Goal: Task Accomplishment & Management: Complete application form

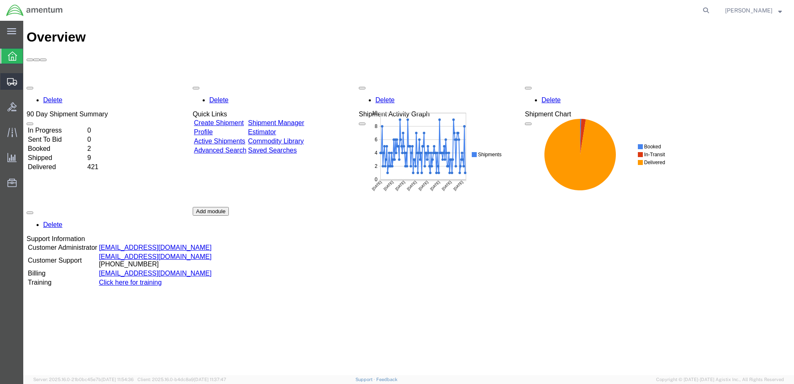
click at [18, 79] on div at bounding box center [11, 81] width 23 height 17
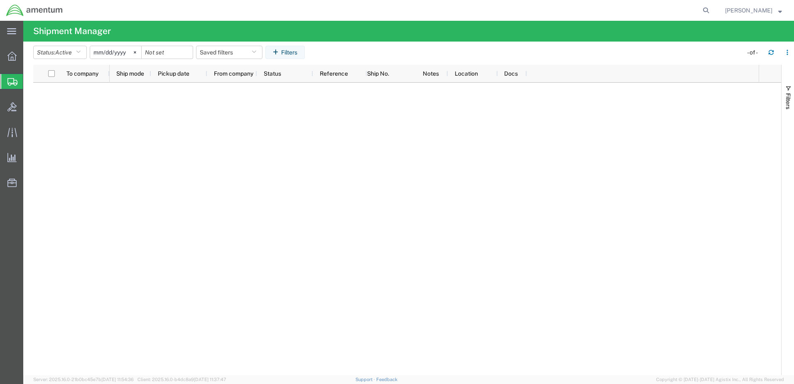
click at [0, 0] on span "Create Shipment" at bounding box center [0, 0] width 0 height 0
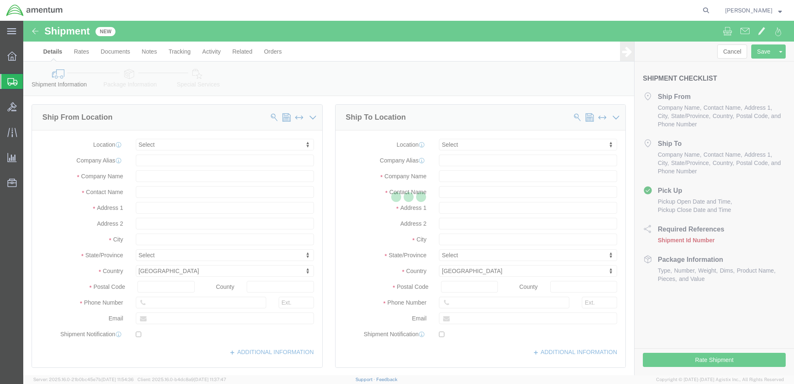
select select
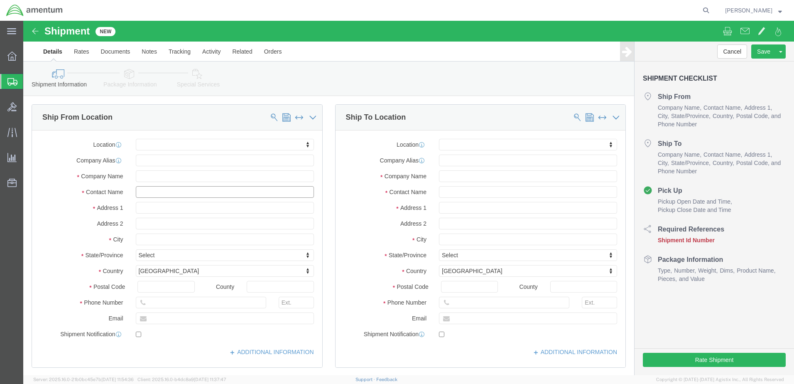
click input "text"
type input "[PERSON_NAME]"
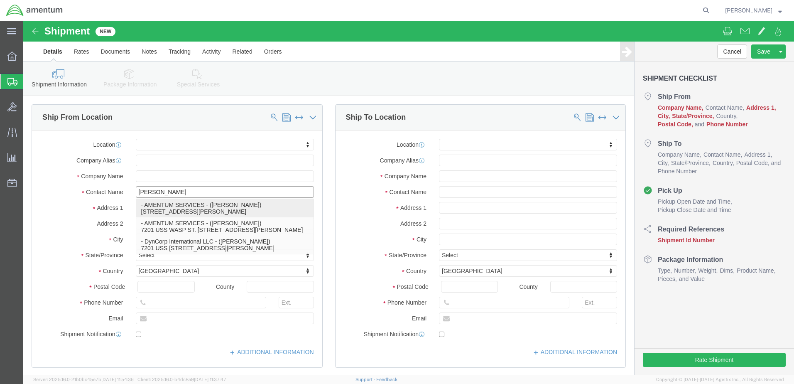
click p "- AMENTUM SERVICES - ([PERSON_NAME]) [STREET_ADDRESS][PERSON_NAME]"
select select "FL"
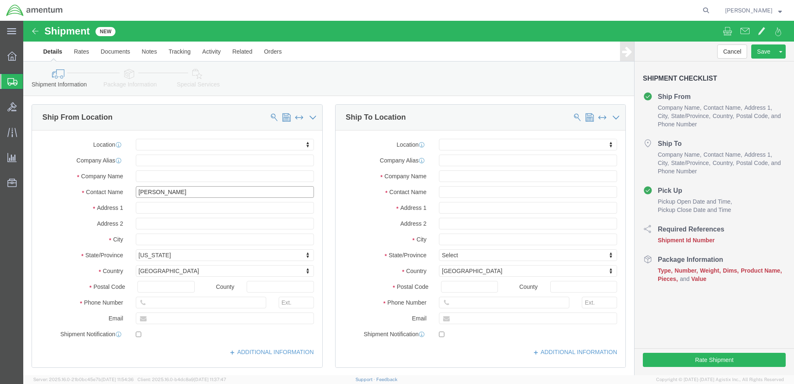
type input "[PERSON_NAME]"
click input "text"
type input "[PERSON_NAME]"
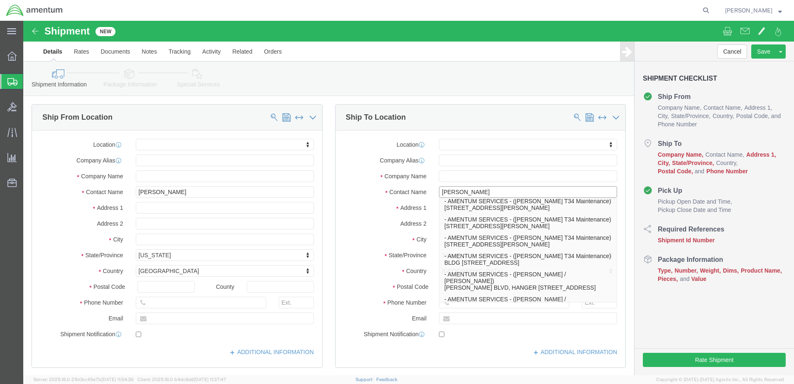
scroll to position [166, 0]
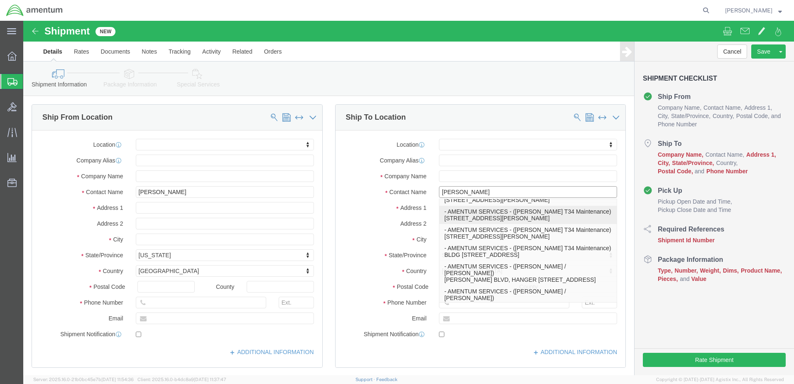
click p "- AMENTUM SERVICES - ([PERSON_NAME] T34 Maintenance) [STREET_ADDRESS][PERSON_NA…"
select select "CA"
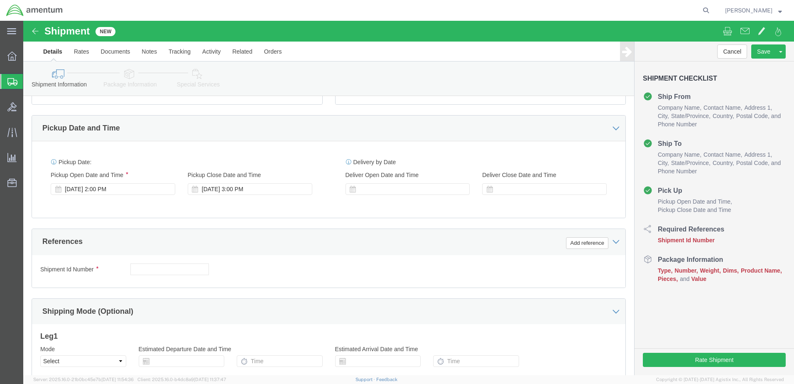
scroll to position [249, 0]
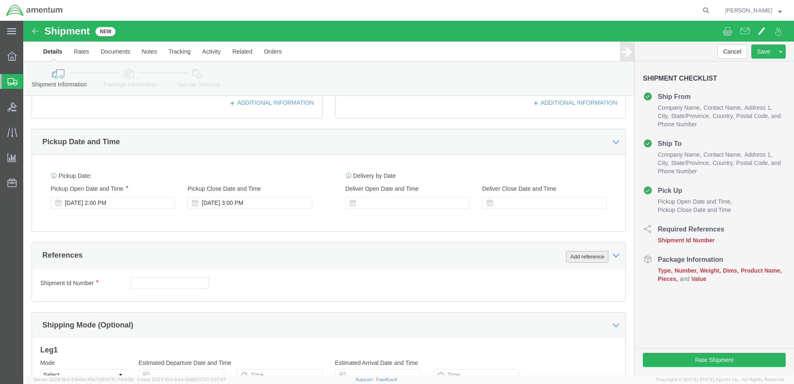
type input "[PERSON_NAME] T34 Maintenance"
click button "Add reference"
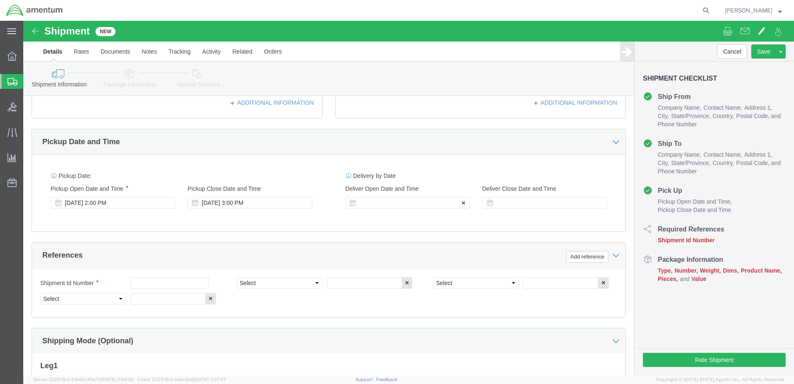
click div
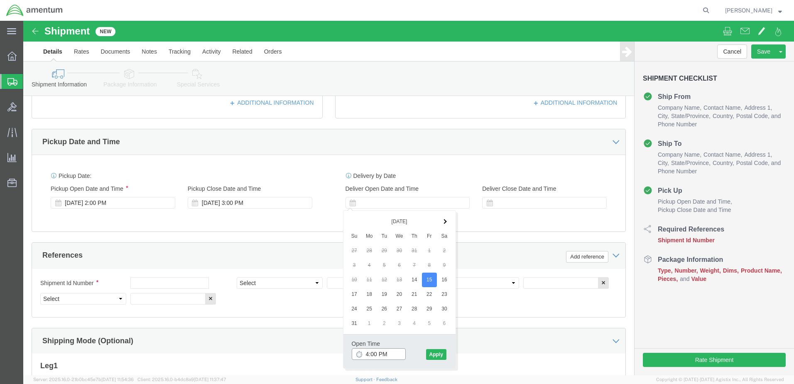
click input "4:00 PM"
type input "7:00 AM"
click button "Apply"
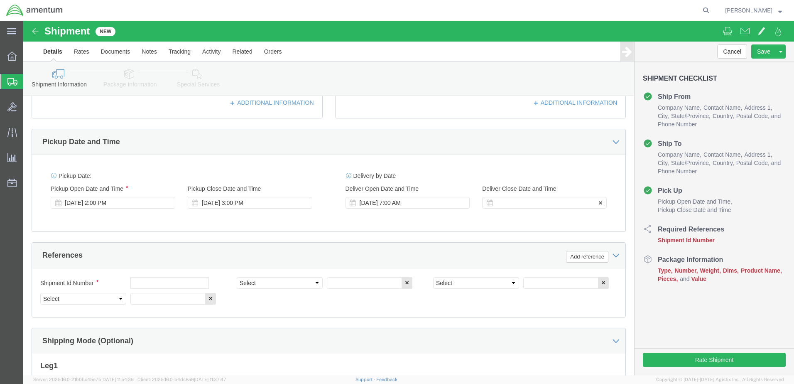
click div
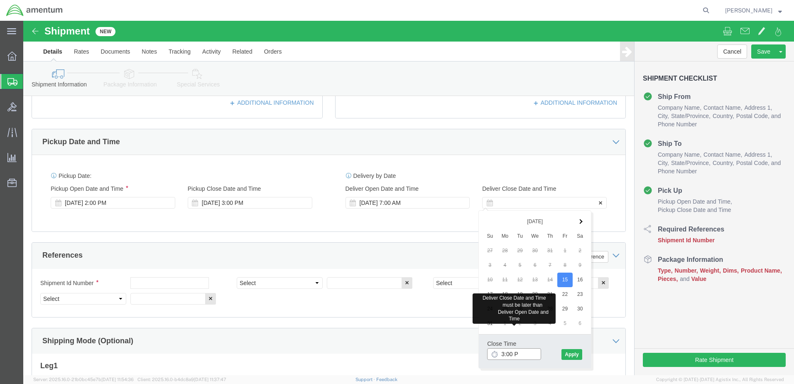
type input "3:00 PM"
click button "Apply"
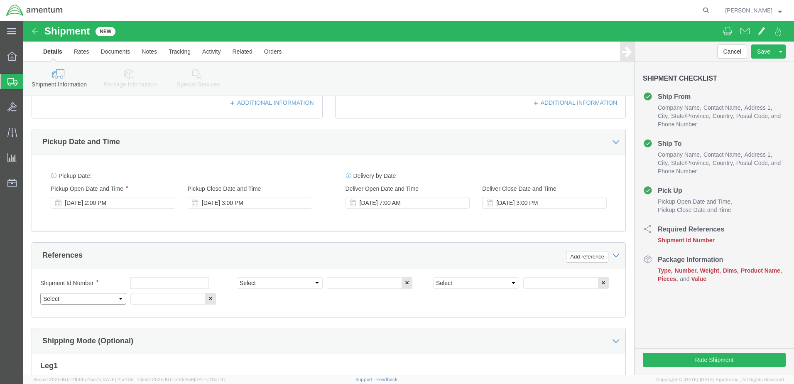
click select "Select Account Type Activity ID Airline Appointment Number ASN Batch Request # …"
select select "DEPT"
click select "Select Account Type Activity ID Airline Appointment Number ASN Batch Request # …"
click div "Shipment Id Number Select Account Type Activity ID Airline Appointment Number A…"
click select "Select Account Type Activity ID Airline Appointment Number ASN Batch Request # …"
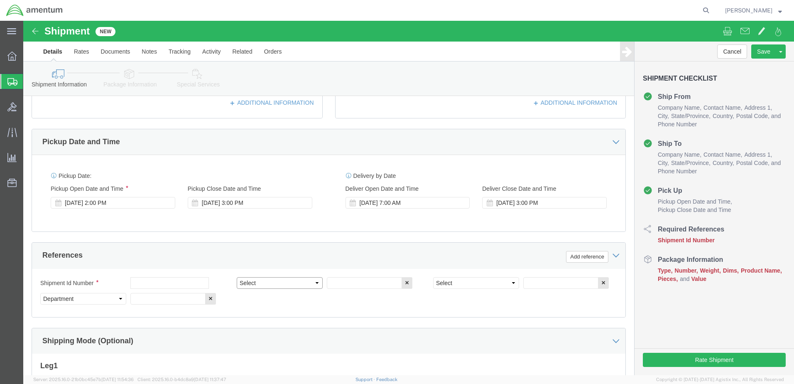
select select "PROJNUM"
click select "Select Account Type Activity ID Airline Appointment Number ASN Batch Request # …"
select select "PCKSLIP"
click select "Select Account Type Activity ID Airline Appointment Number ASN Batch Request # …"
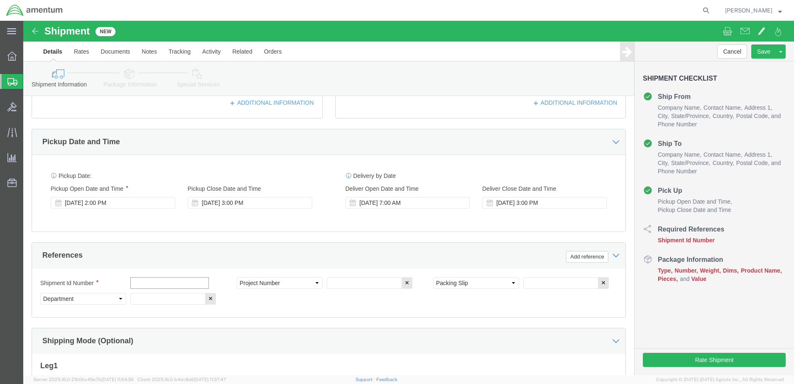
click input "text"
type input "6000"
click input "text"
type input "T44"
click input "text"
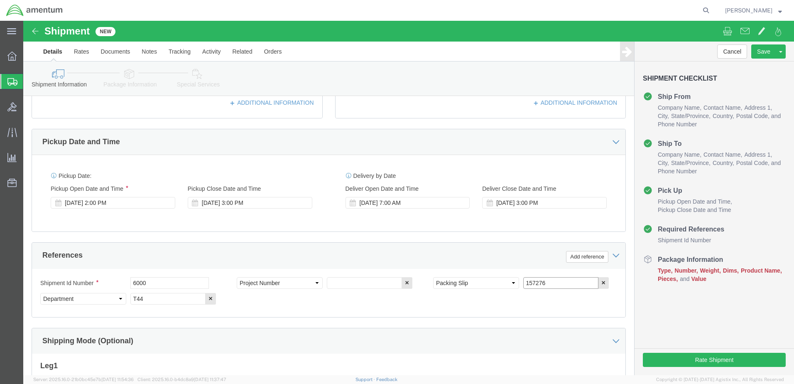
type input "157276"
click input "text"
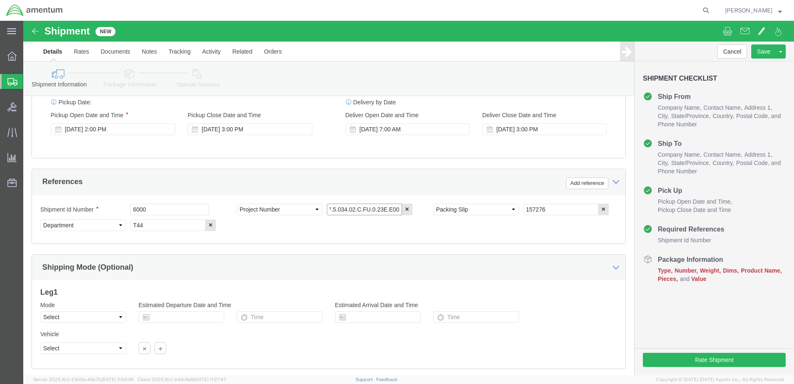
scroll to position [375, 0]
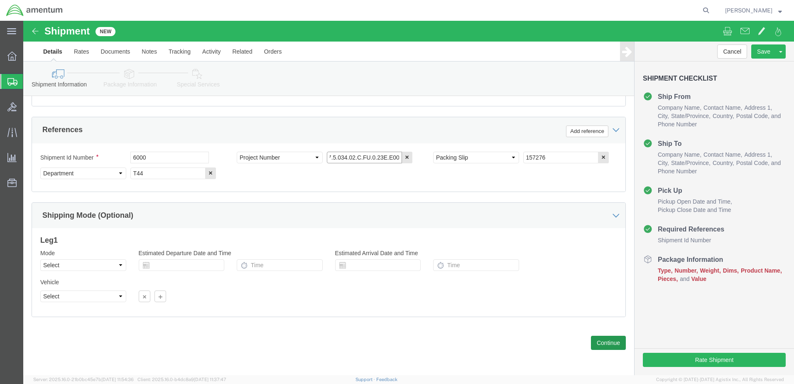
type input "6097.5.034.02.C.FU.0.23E.E00"
click button "Continue"
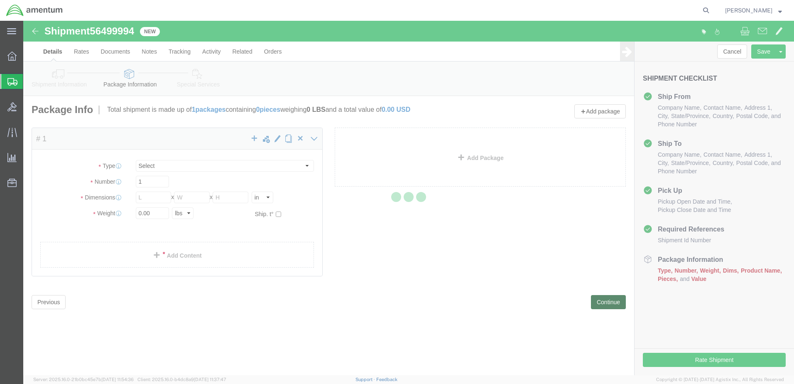
select select "CBOX"
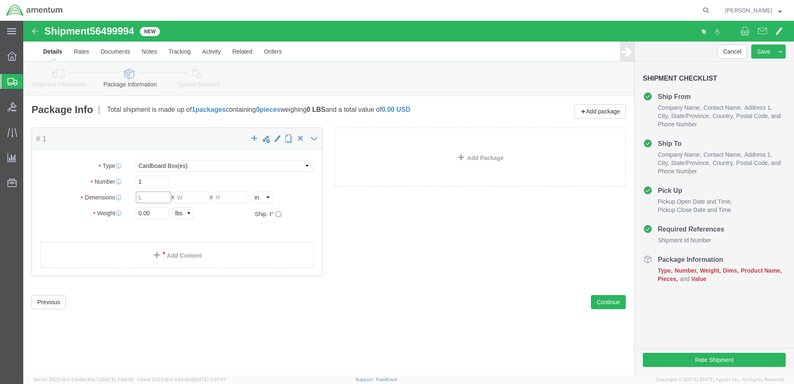
click input "text"
type input "20"
type input "16"
type input "12"
click input "0.00"
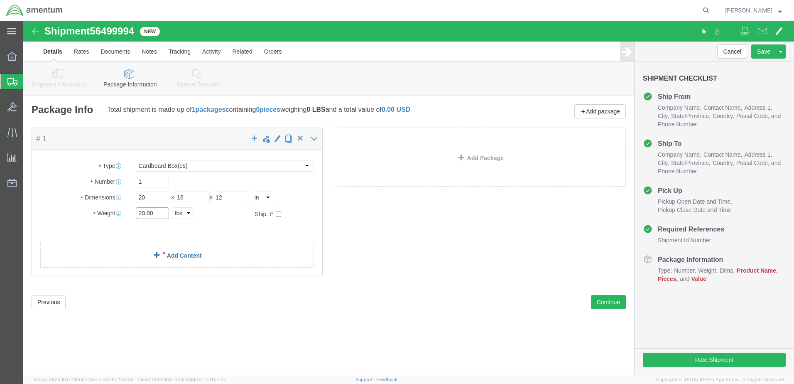
type input "20.00"
click link "Add Content"
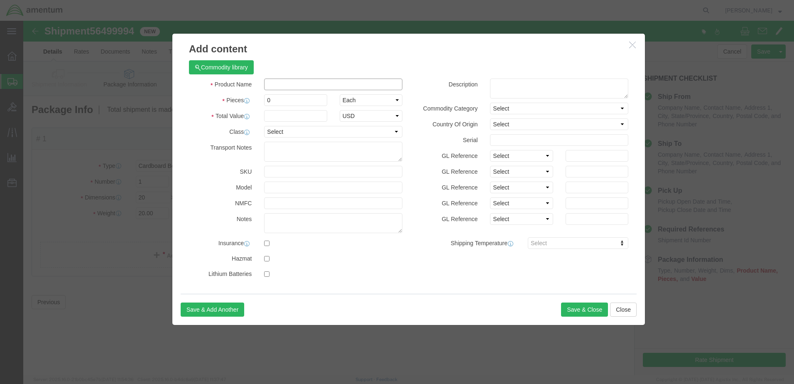
click input "text"
type input "A/C PARTS"
click div "Commodity library"
drag, startPoint x: 260, startPoint y: 83, endPoint x: 240, endPoint y: 86, distance: 19.6
click div "Product Name A/C PARTS Pieces 0 Select Bag Barrels 100Board Feet Bottle Box Bli…"
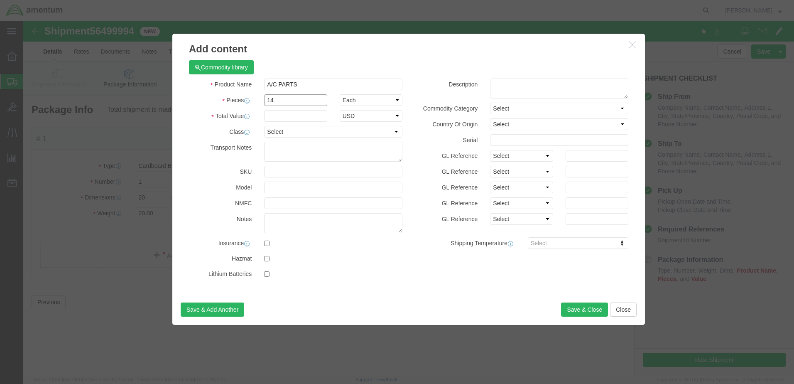
type input "14"
click input "text"
type input "1500"
click button "Save & Close"
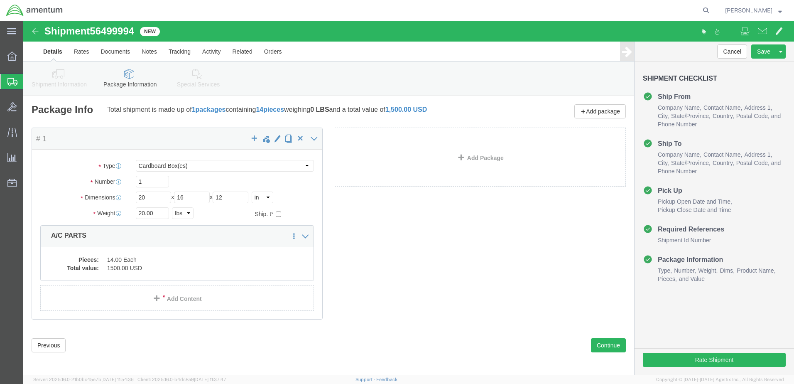
click div "Rate Shipment"
click button "Rate Shipment"
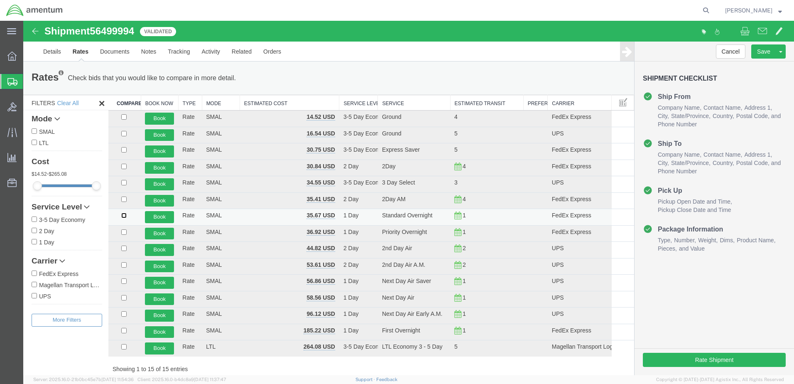
click at [124, 216] on input "checkbox" at bounding box center [123, 215] width 5 height 5
checkbox input "true"
click at [157, 215] on button "Book" at bounding box center [159, 217] width 29 height 12
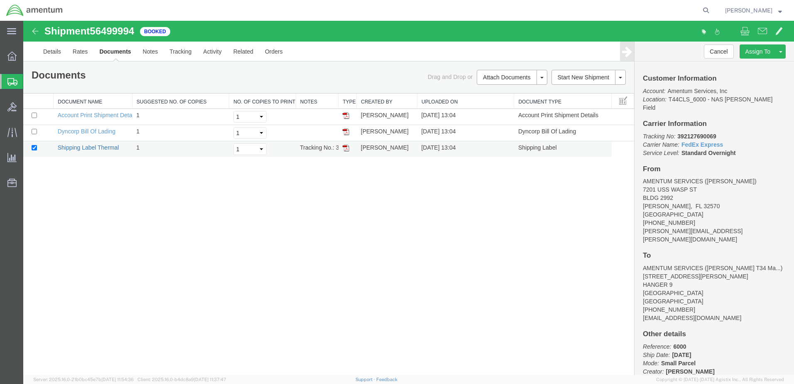
click at [103, 145] on link "Shipping Label Thermal" at bounding box center [88, 147] width 61 height 7
click at [80, 133] on link "Dyncorp Bill Of Lading" at bounding box center [87, 131] width 58 height 7
click at [0, 0] on span "Create Shipment" at bounding box center [0, 0] width 0 height 0
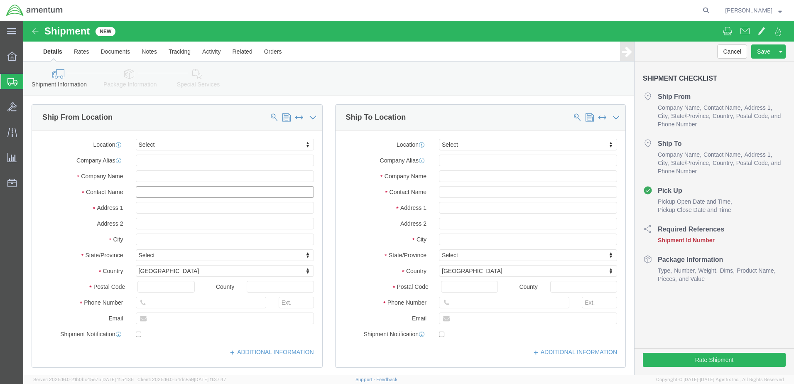
click input "text"
type input "[PERSON_NAME]"
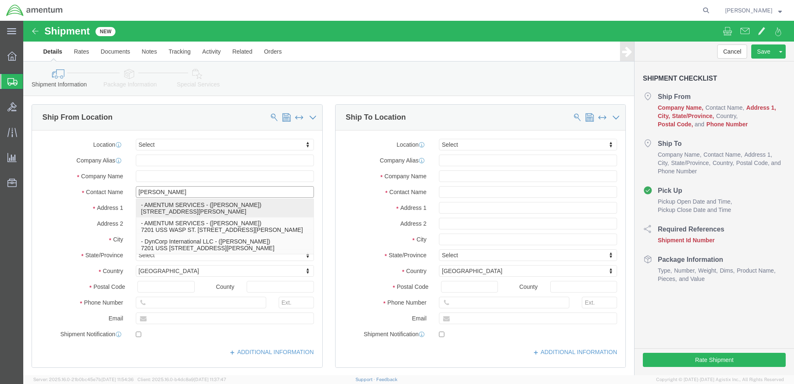
click p "- AMENTUM SERVICES - ([PERSON_NAME]) [STREET_ADDRESS][PERSON_NAME]"
select select "FL"
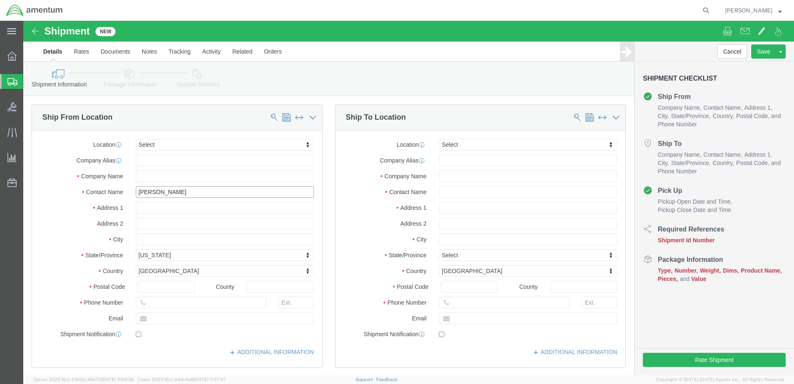
type input "[PERSON_NAME]"
click input "text"
type input "QU"
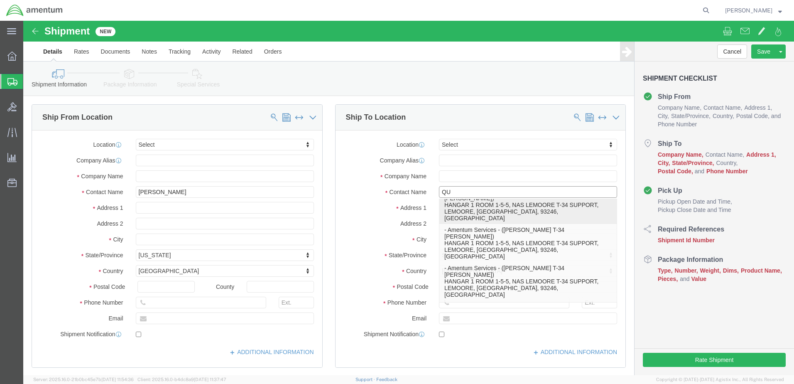
scroll to position [249, 0]
click p "- Amentum Services - ([PERSON_NAME]) HANGAR 1 ROOM 1-5-5, NAS LEMOORE T-34 SUPP…"
select select "CA"
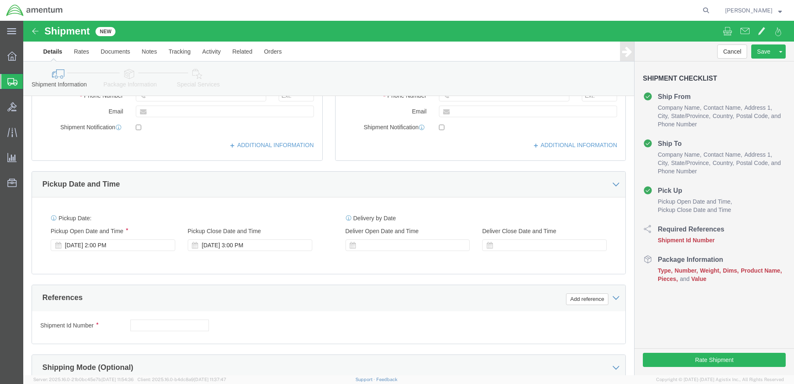
scroll to position [208, 0]
type input "[PERSON_NAME]"
click div
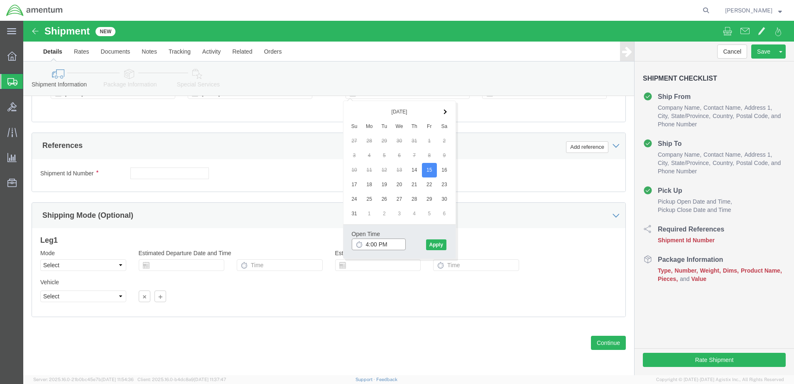
click input "4:00 PM"
type input "7:00 AM"
click button "Apply"
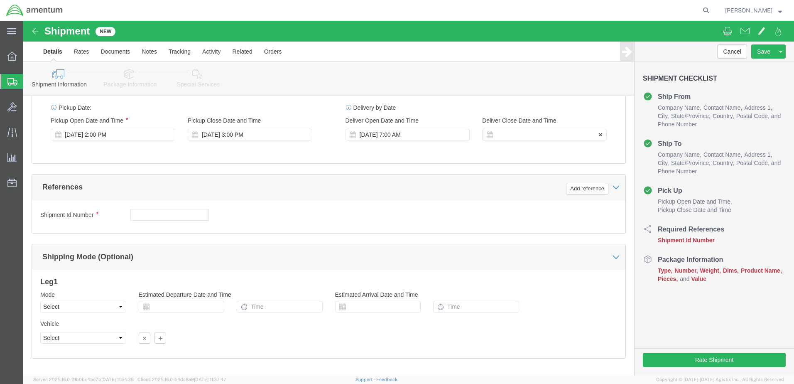
click div
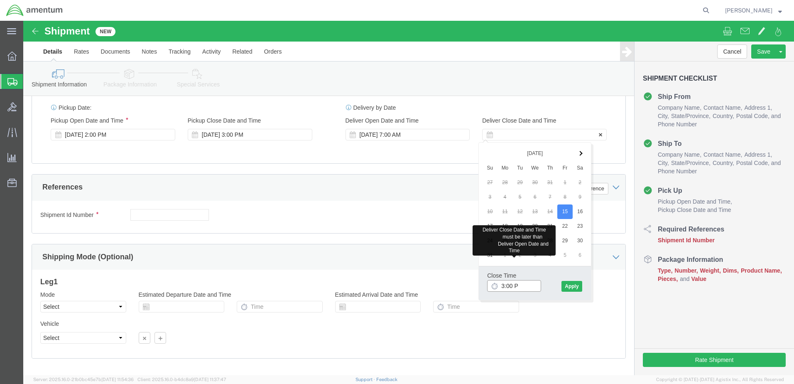
type input "3:00 PM"
click button "Apply"
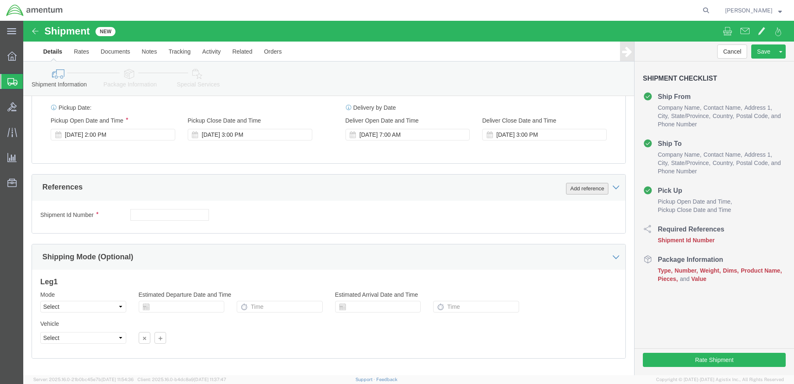
click button "Add reference"
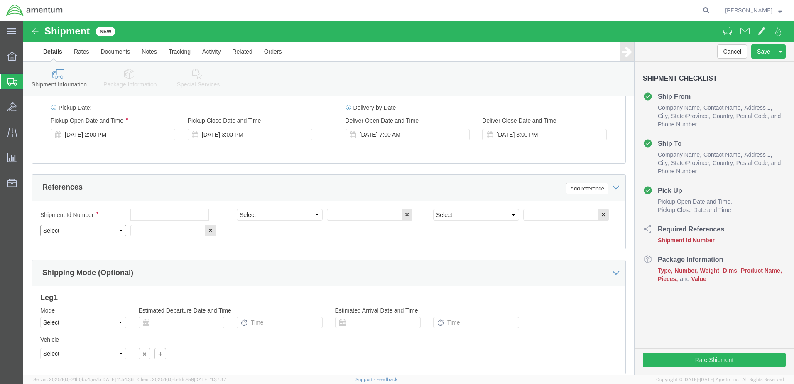
click select "Select Account Type Activity ID Airline Appointment Number ASN Batch Request # …"
select select "DEPT"
click select "Select Account Type Activity ID Airline Appointment Number ASN Batch Request # …"
select select "PROJNUM"
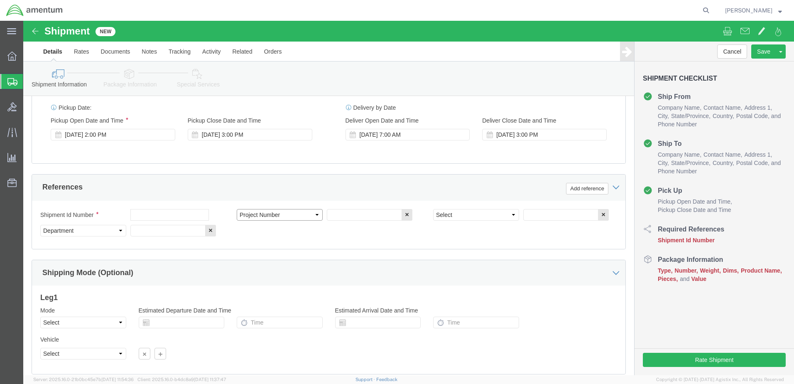
click select "Select Account Type Activity ID Airline Appointment Number ASN Batch Request # …"
select select "PCKSLIP"
click select "Select Account Type Activity ID Airline Appointment Number ASN Batch Request # …"
click input "text"
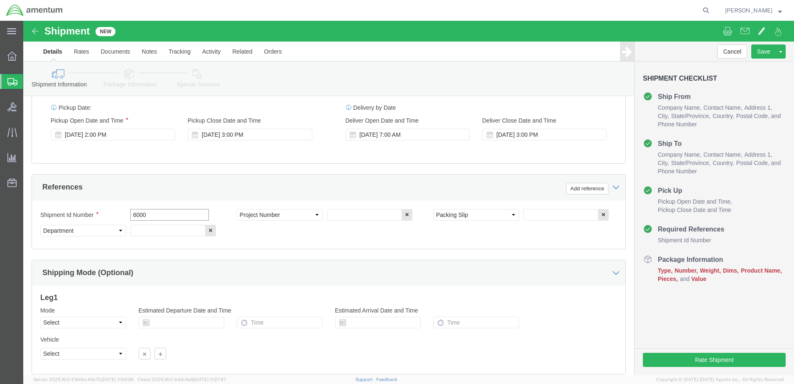
type input "6000"
click input "text"
type input "T44"
click input "text"
type input "157275"
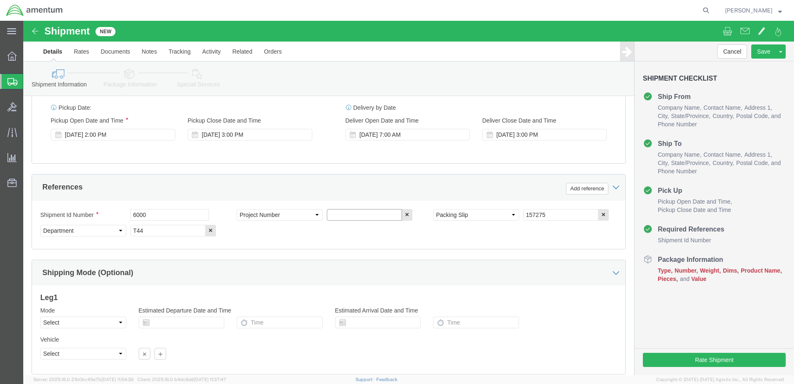
click input "text"
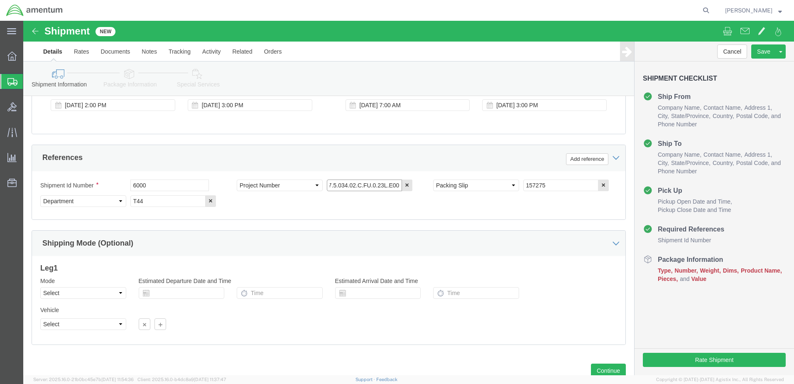
scroll to position [375, 0]
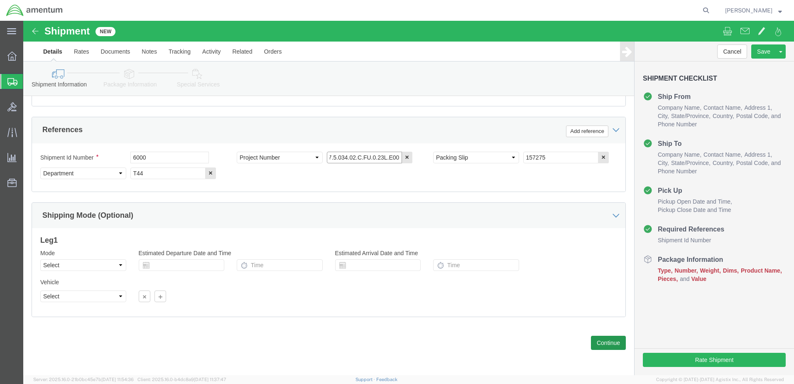
type input "6097.5.034.02.C.FU.0.23L.E00"
click button "Continue"
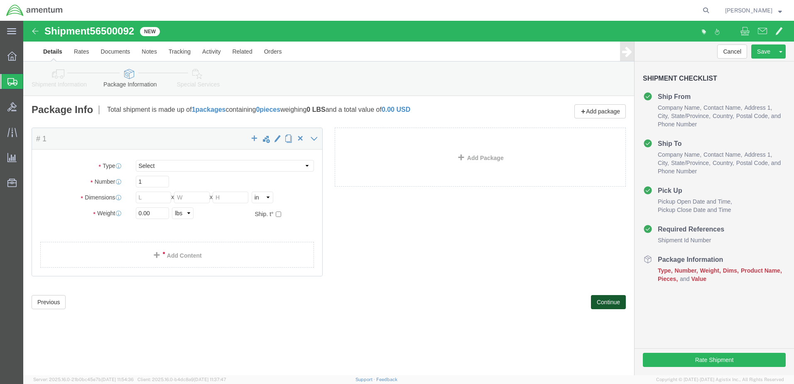
select select "CBOX"
click input "text"
type input "21"
type input "11"
type input "17"
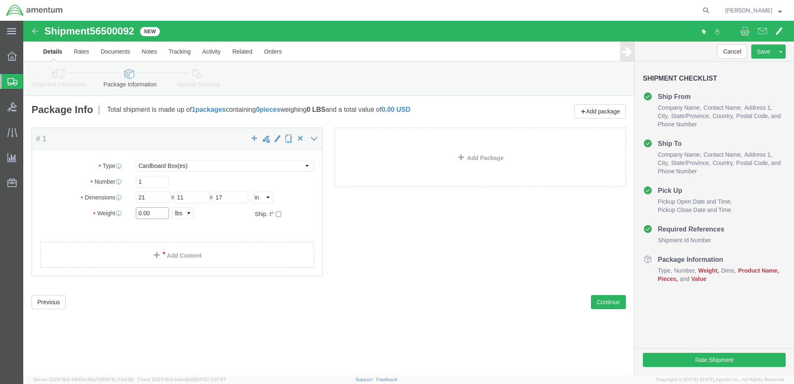
click input "0.00"
type input "9.00"
click link "Add Content"
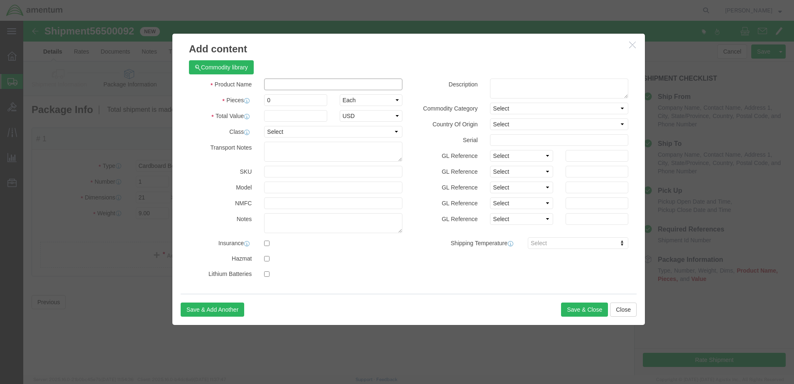
click input "text"
type input "A/C PARTS"
drag, startPoint x: 247, startPoint y: 81, endPoint x: 238, endPoint y: 81, distance: 9.6
click div "0"
type input "5"
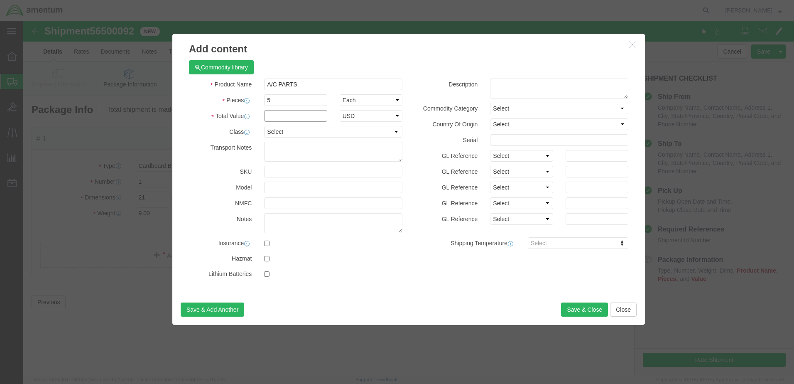
click input "text"
type input "8000"
click button "Save & Close"
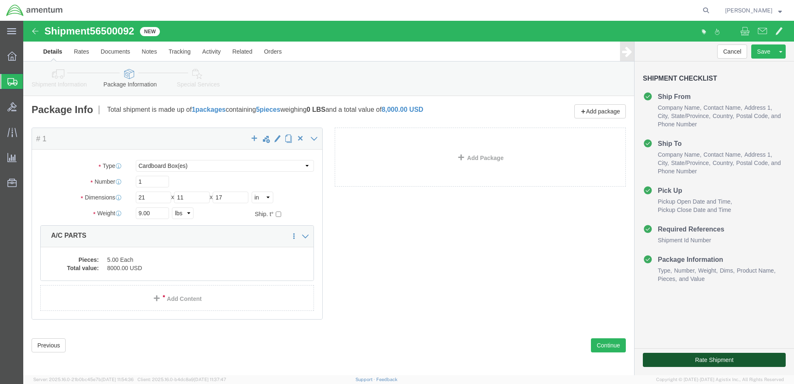
click button "Rate Shipment"
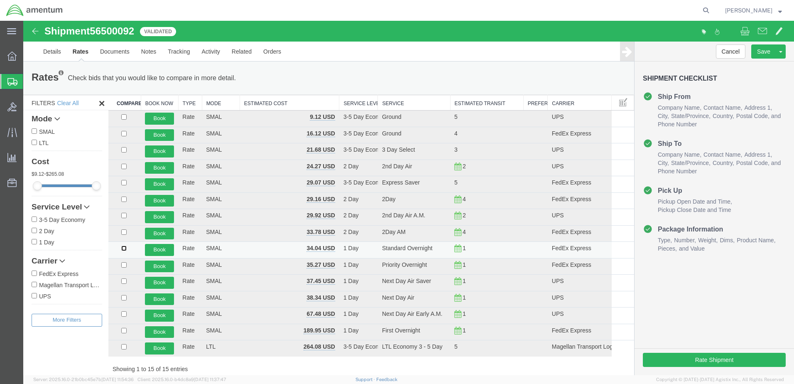
click at [125, 250] on input "checkbox" at bounding box center [123, 247] width 5 height 5
checkbox input "true"
click at [145, 249] on button "Book" at bounding box center [159, 250] width 29 height 12
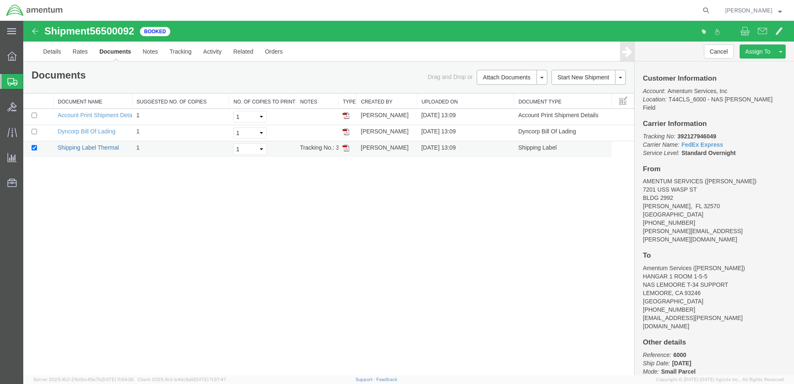
click at [100, 145] on link "Shipping Label Thermal" at bounding box center [88, 147] width 61 height 7
drag, startPoint x: 98, startPoint y: 134, endPoint x: 105, endPoint y: 129, distance: 9.2
click at [98, 134] on link "Dyncorp Bill Of Lading" at bounding box center [87, 131] width 58 height 7
